Goal: Task Accomplishment & Management: Manage account settings

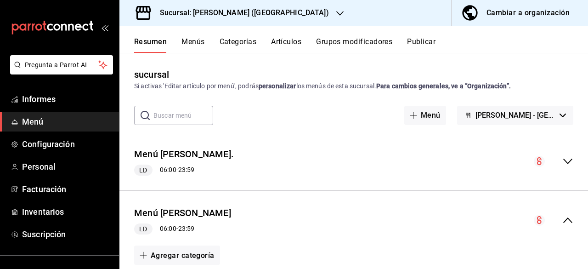
scroll to position [867, 0]
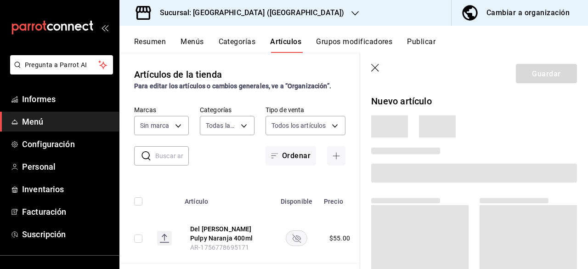
type input "2e1828e9-5a57-4edd-8f48-48dda2a301a8,7fcd04b4-4e45-458b-b102-631ec01b5e6c,3368a…"
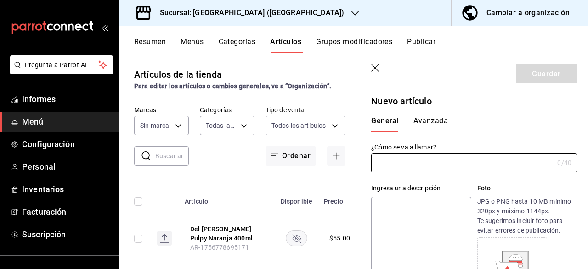
type input "bf7cb2a7-9f9a-455a-9171-abf6aa8c8f17"
click at [196, 41] on font "Menús" at bounding box center [191, 41] width 23 height 9
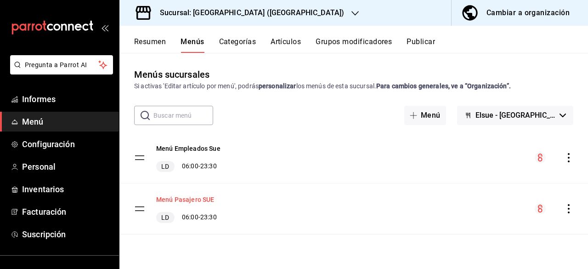
click at [190, 200] on font "Menú Pasajero SUE" at bounding box center [185, 199] width 58 height 7
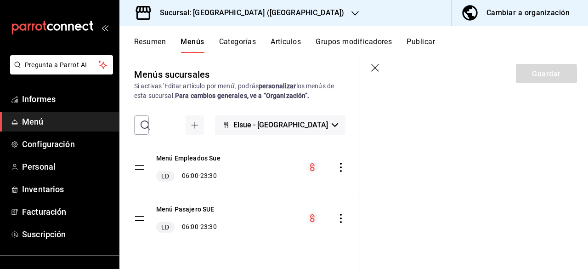
click at [314, 197] on div "Menú Pasajero SUE LD 06:00 - 23:30" at bounding box center [239, 218] width 241 height 50
click at [56, 139] on font "Configuración" at bounding box center [48, 144] width 53 height 10
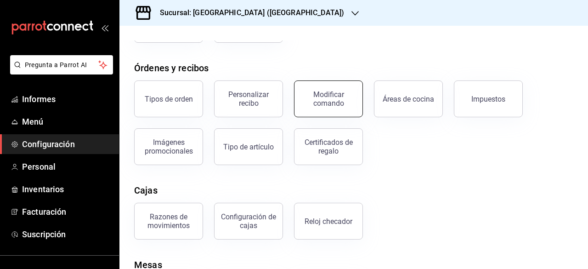
scroll to position [138, 0]
click at [420, 108] on button "Áreas de cocina" at bounding box center [408, 98] width 69 height 37
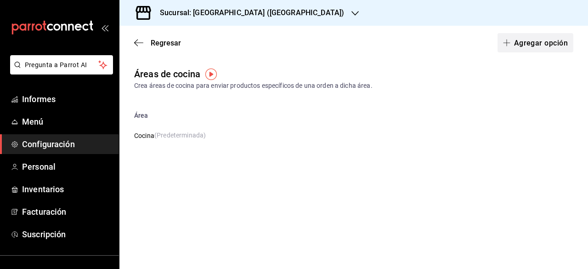
click at [539, 41] on font "Agregar opción" at bounding box center [541, 42] width 54 height 9
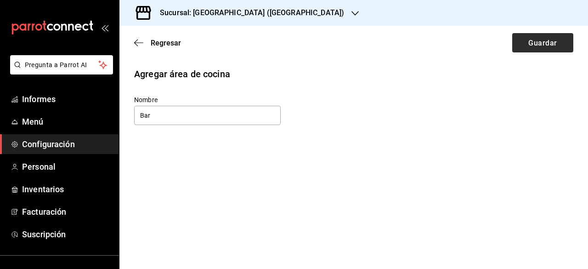
type input "Bar"
click at [526, 48] on button "Guardar" at bounding box center [542, 42] width 61 height 19
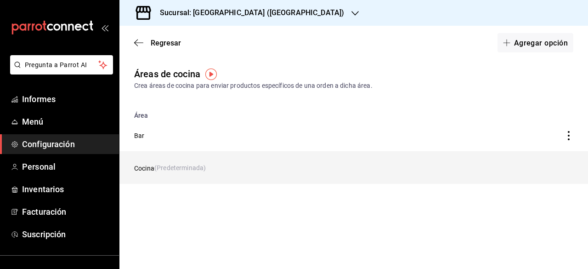
drag, startPoint x: 412, startPoint y: 168, endPoint x: 442, endPoint y: 165, distance: 30.4
click at [442, 165] on td "Cocina (Predeterminada)" at bounding box center [291, 167] width 345 height 32
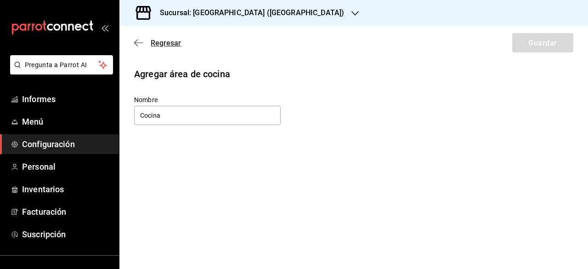
click at [137, 46] on icon "button" at bounding box center [138, 43] width 9 height 8
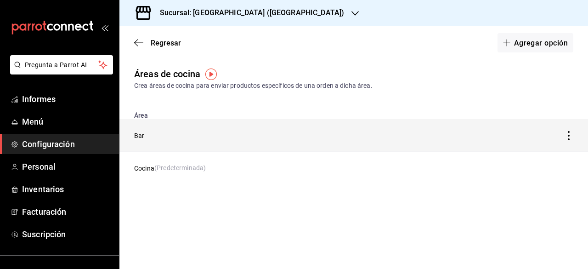
click at [567, 133] on icon "Tabla de descuentos" at bounding box center [568, 135] width 9 height 9
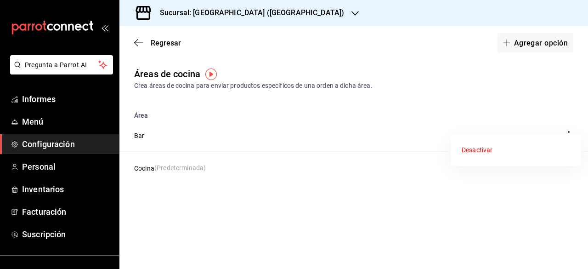
click at [403, 118] on div at bounding box center [294, 134] width 588 height 269
click at [141, 41] on icon "button" at bounding box center [138, 43] width 9 height 8
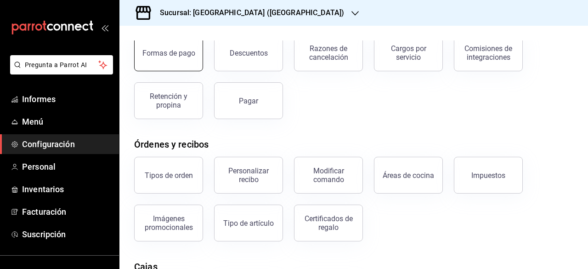
scroll to position [62, 0]
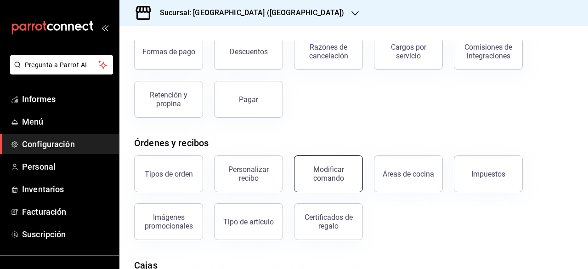
click at [323, 176] on font "Modificar comando" at bounding box center [328, 173] width 31 height 17
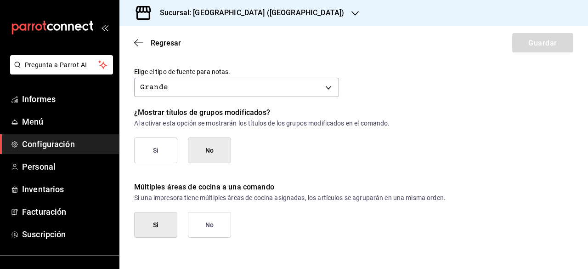
scroll to position [465, 0]
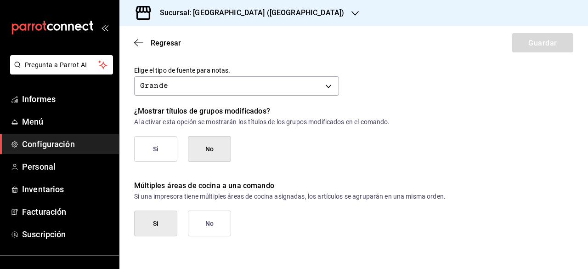
click at [138, 36] on div "Regresar Guardar" at bounding box center [353, 43] width 468 height 34
click at [138, 39] on icon "button" at bounding box center [138, 43] width 9 height 8
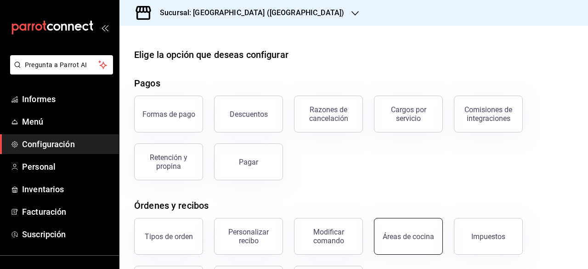
click at [399, 235] on font "Áreas de cocina" at bounding box center [407, 236] width 51 height 9
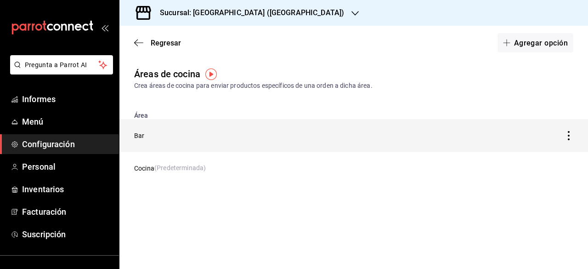
click at [571, 134] on icon "Tabla de descuentos" at bounding box center [568, 135] width 9 height 9
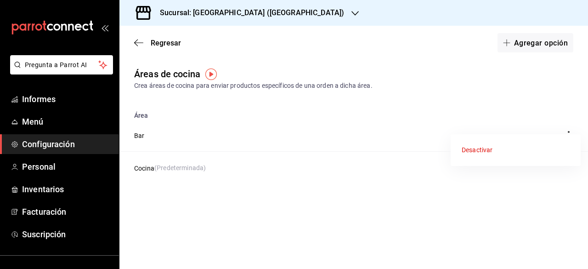
click at [493, 146] on li "Desactivar" at bounding box center [515, 150] width 130 height 24
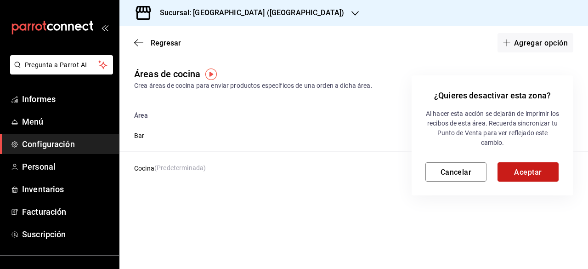
click at [521, 172] on font "Aceptar" at bounding box center [528, 171] width 28 height 9
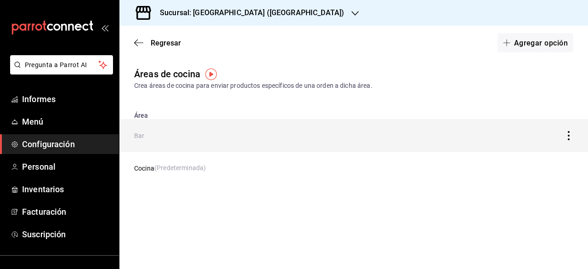
drag, startPoint x: 565, startPoint y: 134, endPoint x: 330, endPoint y: 135, distance: 235.0
click at [330, 135] on td "Bar" at bounding box center [291, 135] width 345 height 32
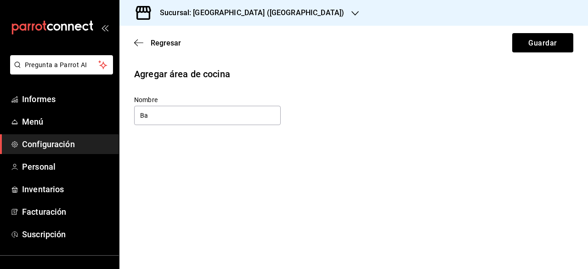
type input "B"
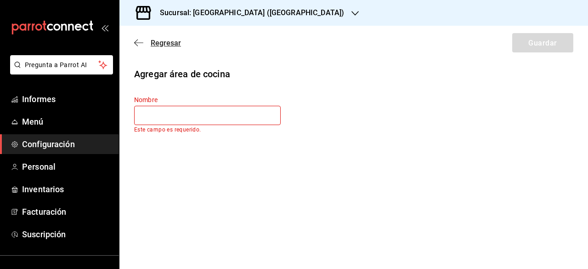
click at [136, 39] on span "Regresar" at bounding box center [157, 43] width 47 height 9
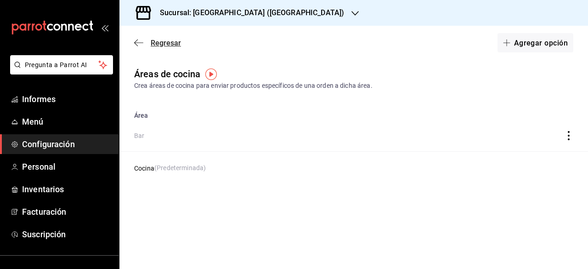
click at [165, 41] on font "Regresar" at bounding box center [166, 43] width 30 height 9
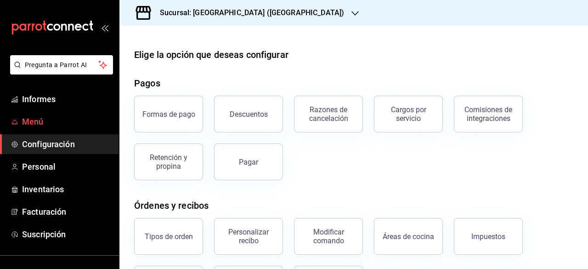
click at [51, 125] on span "Menú" at bounding box center [67, 121] width 90 height 12
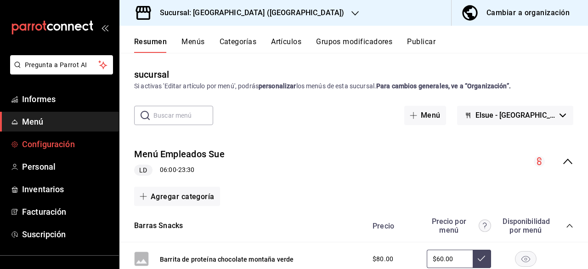
click at [92, 147] on span "Configuración" at bounding box center [67, 144] width 90 height 12
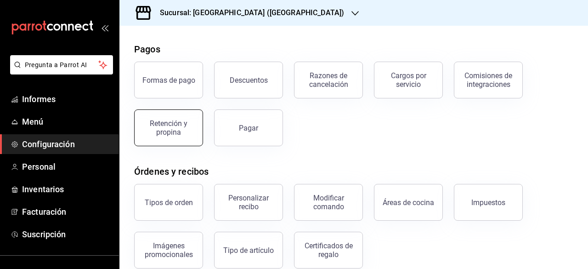
scroll to position [35, 0]
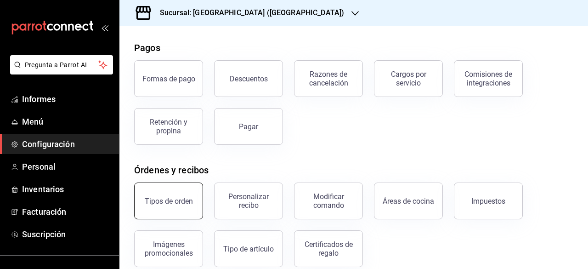
click at [198, 195] on button "Tipos de orden" at bounding box center [168, 200] width 69 height 37
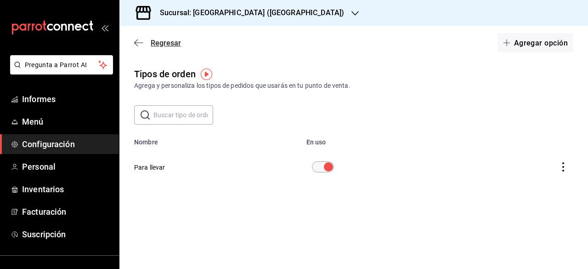
click at [137, 41] on icon "button" at bounding box center [138, 43] width 9 height 8
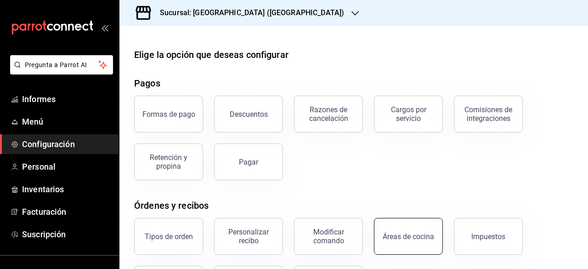
click at [415, 228] on button "Áreas de cocina" at bounding box center [408, 236] width 69 height 37
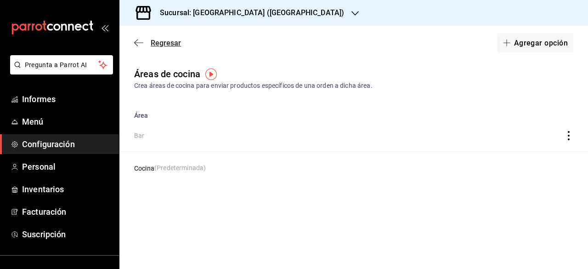
click at [134, 40] on icon "button" at bounding box center [138, 43] width 9 height 8
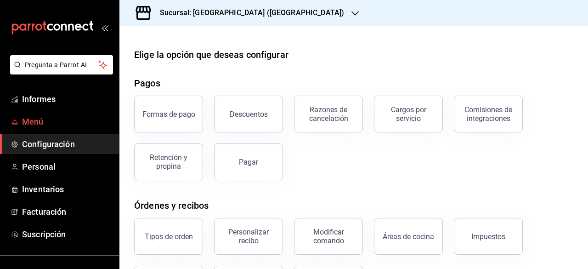
click at [59, 123] on span "Menú" at bounding box center [67, 121] width 90 height 12
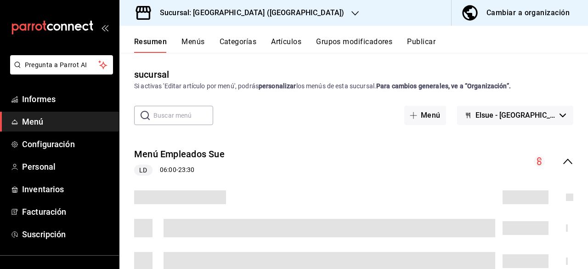
click at [243, 43] on font "Categorías" at bounding box center [237, 41] width 37 height 9
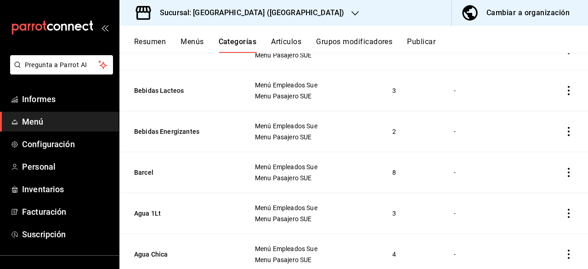
scroll to position [1201, 0]
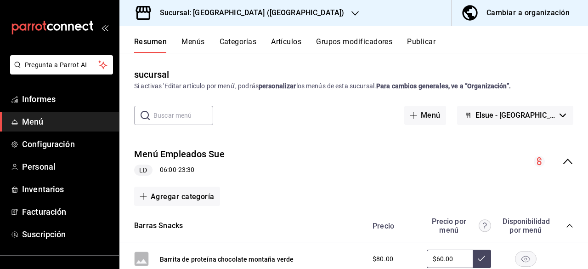
click at [190, 40] on font "Menús" at bounding box center [192, 41] width 23 height 9
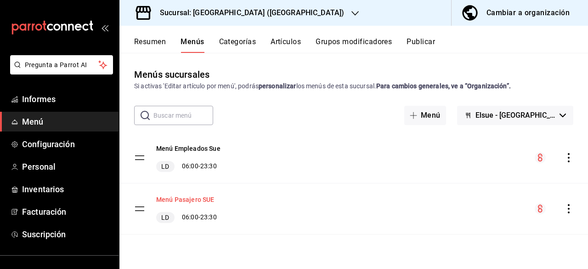
click at [192, 198] on font "Menú Pasajero SUE" at bounding box center [185, 199] width 58 height 7
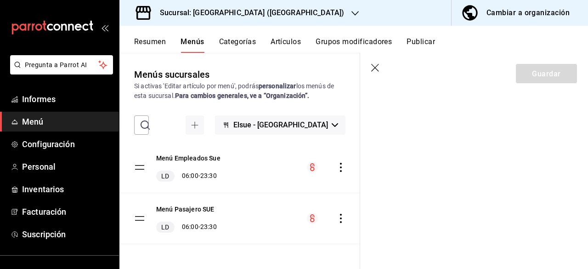
click at [146, 42] on font "Resumen" at bounding box center [150, 41] width 32 height 9
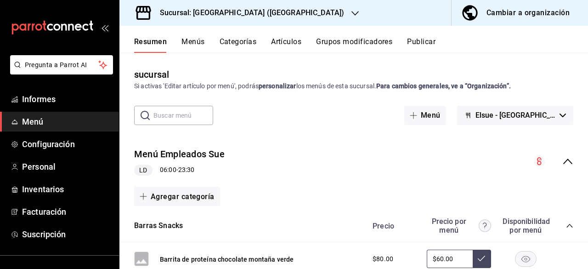
click at [285, 47] on button "Artículos" at bounding box center [286, 45] width 30 height 16
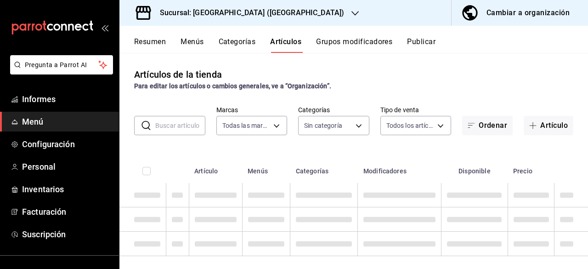
type input "bf7cb2a7-9f9a-455a-9171-abf6aa8c8f17"
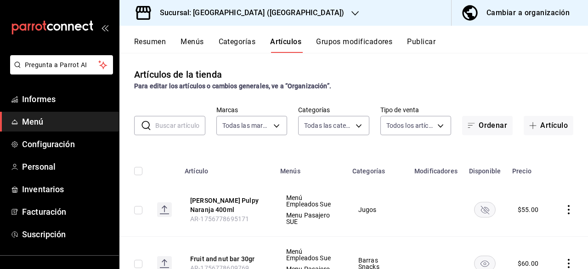
type input "2e1828e9-5a57-4edd-8f48-48dda2a301a8,7fcd04b4-4e45-458b-b102-631ec01b5e6c,3368a…"
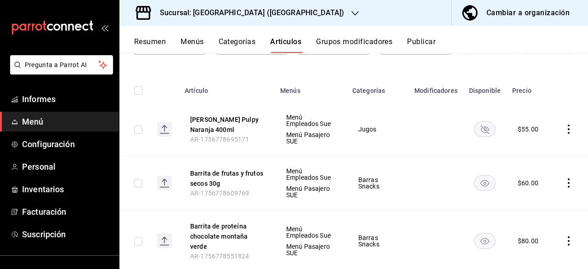
scroll to position [83, 0]
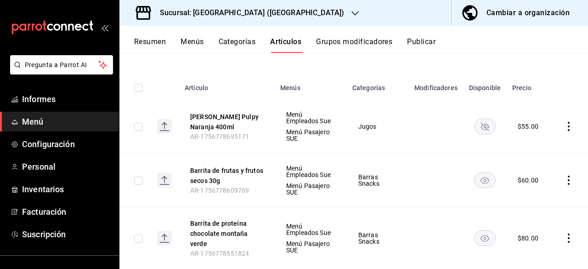
drag, startPoint x: 205, startPoint y: 48, endPoint x: 198, endPoint y: 42, distance: 8.5
click at [198, 42] on div "Resumen Menús Categorías Artículos Grupos modificadores Publicar" at bounding box center [360, 45] width 453 height 16
click at [198, 42] on font "Menús" at bounding box center [191, 41] width 23 height 9
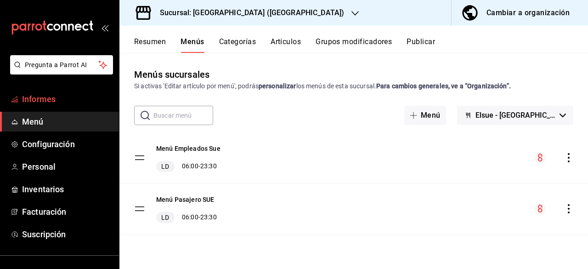
click at [62, 101] on span "Informes" at bounding box center [67, 99] width 90 height 12
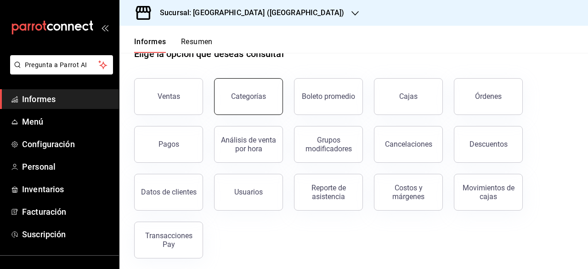
scroll to position [30, 0]
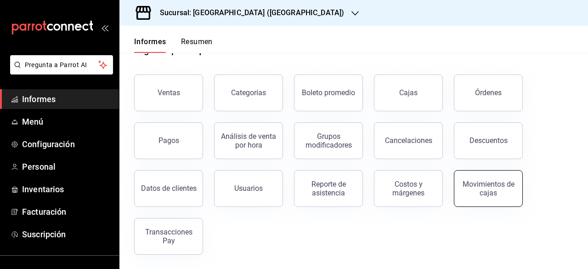
click at [465, 180] on font "Movimientos de cajas" at bounding box center [488, 187] width 52 height 17
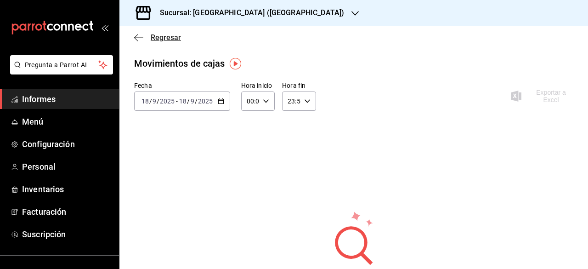
click at [136, 36] on icon "button" at bounding box center [136, 37] width 4 height 7
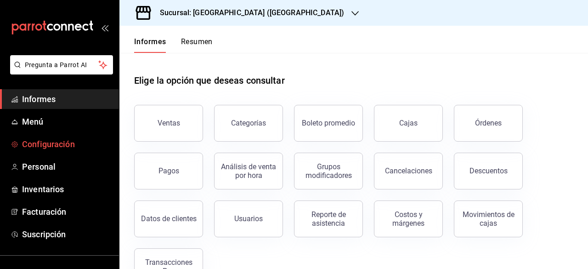
click at [79, 142] on span "Configuración" at bounding box center [67, 144] width 90 height 12
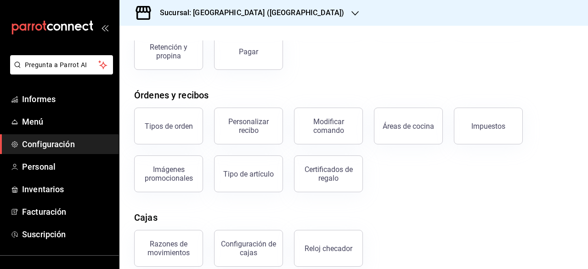
scroll to position [111, 0]
click at [403, 128] on font "Áreas de cocina" at bounding box center [407, 125] width 51 height 9
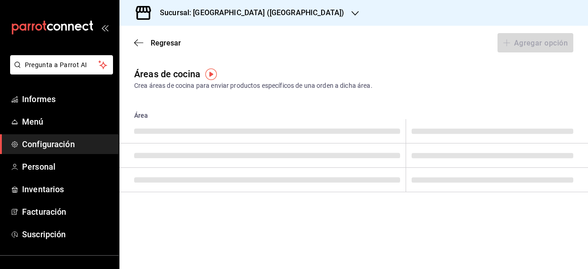
click at [210, 76] on img "button" at bounding box center [210, 73] width 11 height 11
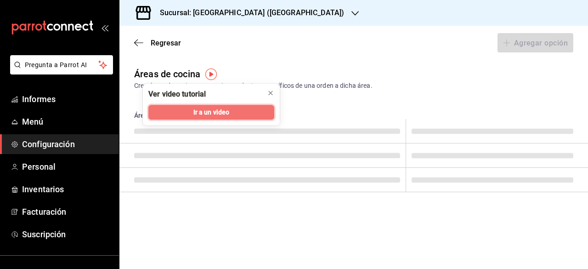
click at [213, 110] on font "Ir a un video" at bounding box center [211, 111] width 36 height 7
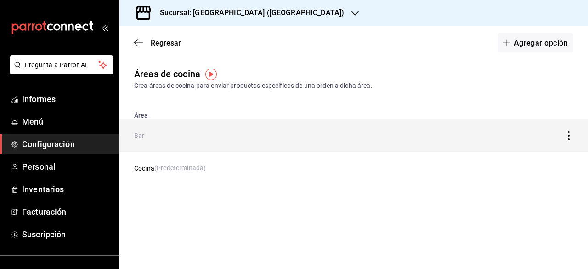
drag, startPoint x: 569, startPoint y: 135, endPoint x: 311, endPoint y: 139, distance: 257.5
click at [311, 139] on td "Bar" at bounding box center [291, 135] width 345 height 32
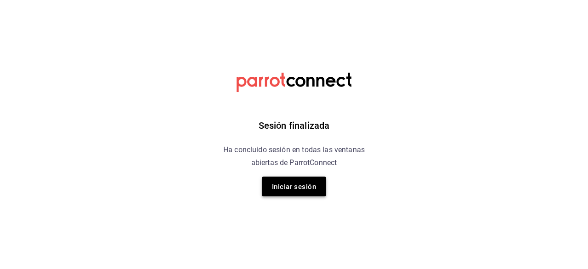
click at [305, 183] on font "Iniciar sesión" at bounding box center [294, 186] width 44 height 8
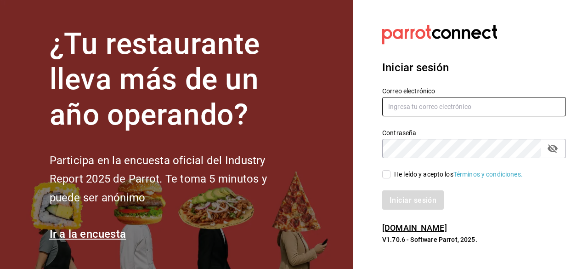
click at [397, 105] on input "text" at bounding box center [474, 106] width 184 height 19
type input "[DOMAIN_NAME][EMAIL_ADDRESS][DOMAIN_NAME]"
click at [389, 176] on input "He leído y acepto los Términos y condiciones." at bounding box center [386, 174] width 8 height 8
checkbox input "true"
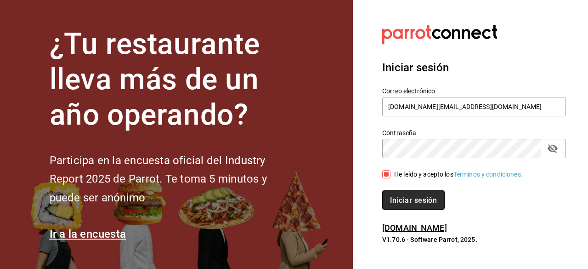
click at [401, 202] on font "Iniciar sesión" at bounding box center [413, 199] width 47 height 9
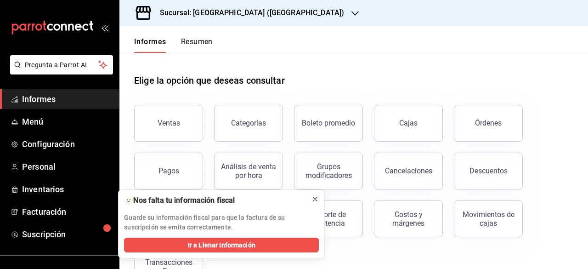
click at [315, 200] on icon at bounding box center [314, 198] width 7 height 7
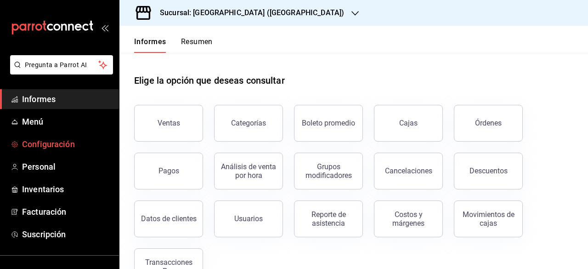
click at [57, 143] on font "Configuración" at bounding box center [48, 144] width 53 height 10
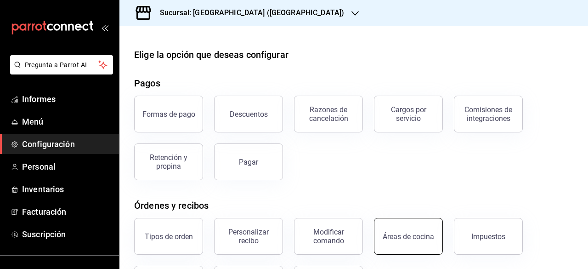
click at [417, 232] on font "Áreas de cocina" at bounding box center [407, 236] width 51 height 9
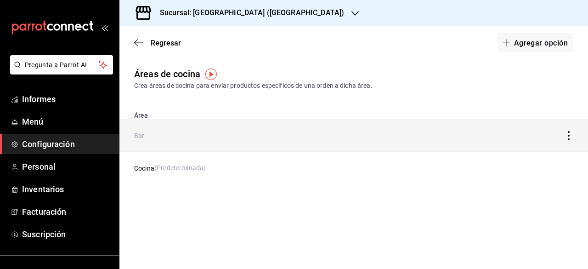
drag, startPoint x: 569, startPoint y: 132, endPoint x: 327, endPoint y: 145, distance: 242.2
click at [327, 145] on td "Bar" at bounding box center [291, 135] width 345 height 32
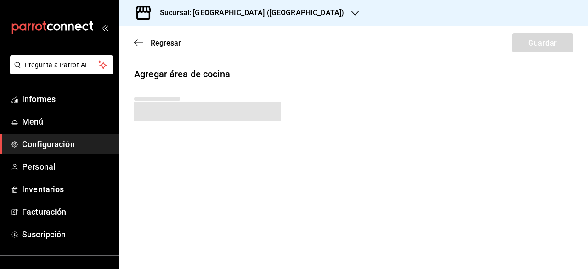
click at [327, 145] on div "Agregar área de cocina" at bounding box center [353, 116] width 468 height 98
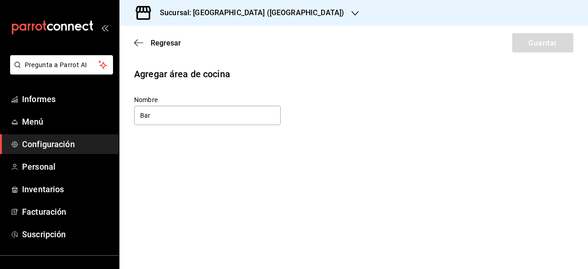
click at [141, 37] on div "Regresar Guardar" at bounding box center [353, 43] width 468 height 34
click at [138, 39] on icon "button" at bounding box center [138, 43] width 9 height 8
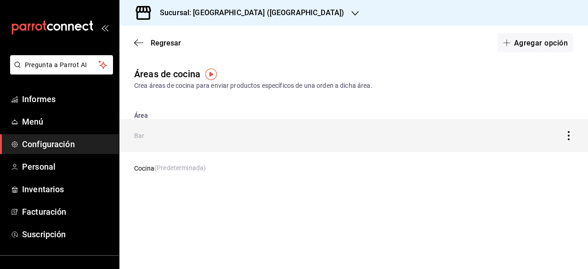
click at [565, 134] on icon "Tabla de descuentos" at bounding box center [568, 135] width 9 height 9
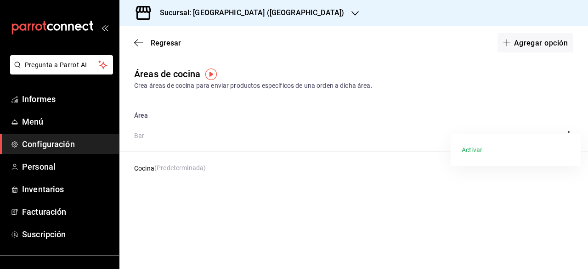
click at [416, 165] on div at bounding box center [294, 134] width 588 height 269
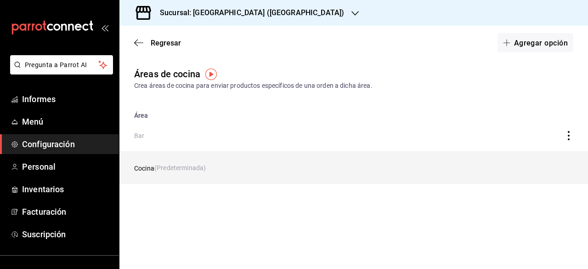
click at [183, 171] on td "Cocina (Predeterminada)" at bounding box center [291, 167] width 345 height 32
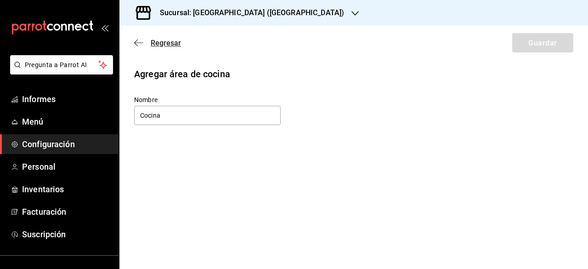
click at [140, 43] on icon "button" at bounding box center [138, 43] width 9 height 8
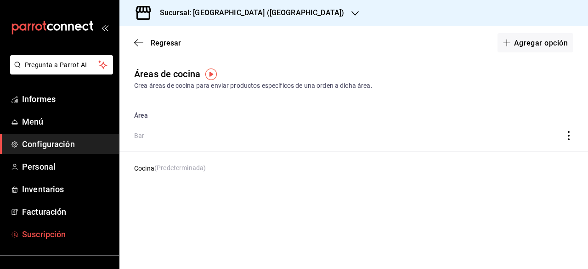
click at [46, 228] on span "Suscripción" at bounding box center [67, 234] width 90 height 12
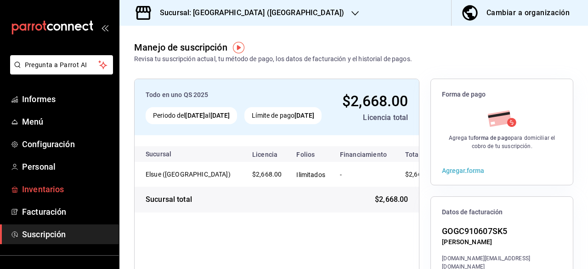
click at [53, 185] on font "Inventarios" at bounding box center [43, 189] width 42 height 10
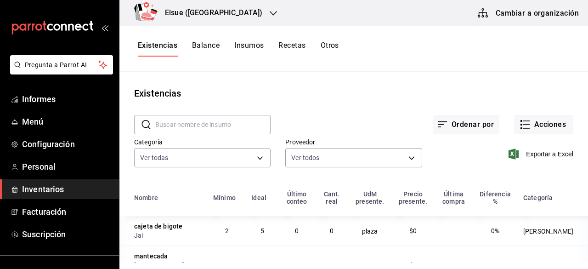
scroll to position [139, 0]
click at [202, 52] on button "Balance" at bounding box center [206, 48] width 28 height 16
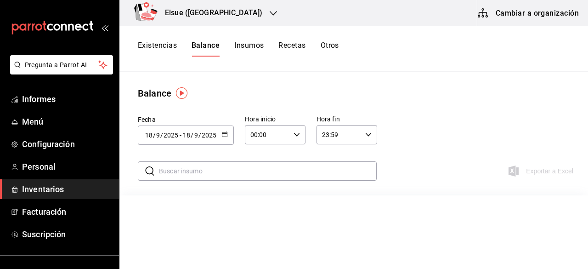
scroll to position [0, 0]
click at [259, 40] on div "Existencias Balance Insumos Recetas Otros" at bounding box center [353, 49] width 468 height 46
click at [255, 44] on font "Insumos" at bounding box center [248, 45] width 29 height 9
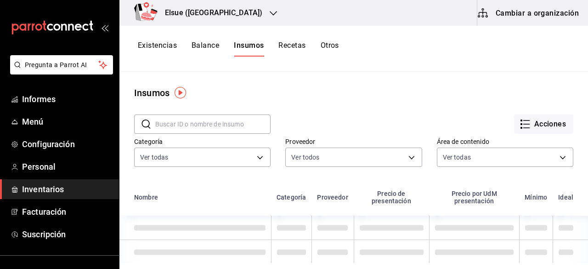
click at [297, 46] on font "Recetas" at bounding box center [291, 45] width 27 height 9
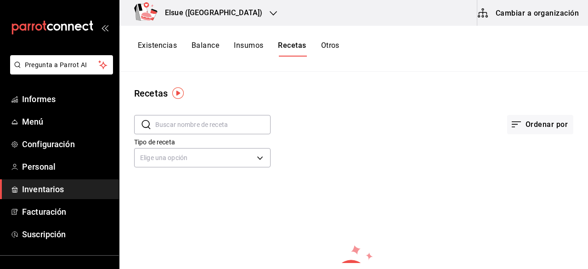
click at [235, 13] on div "Elsue (Tamaulipas)" at bounding box center [204, 13] width 154 height 26
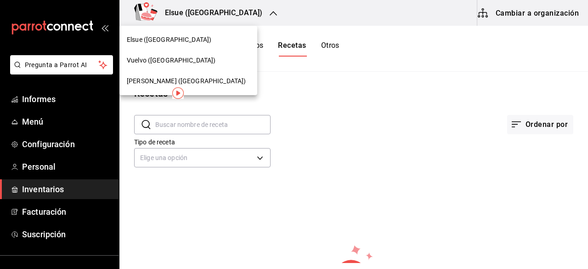
click at [172, 84] on font "[PERSON_NAME] ([GEOGRAPHIC_DATA])" at bounding box center [186, 80] width 119 height 7
